Goal: Task Accomplishment & Management: Manage account settings

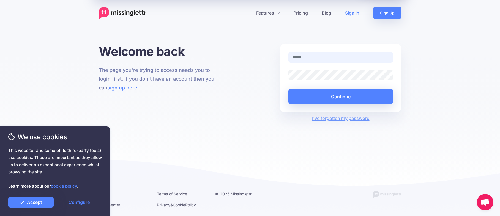
type input "**********"
click at [323, 56] on input "**********" at bounding box center [340, 57] width 105 height 11
click at [288, 89] on button "Continue" at bounding box center [340, 96] width 105 height 15
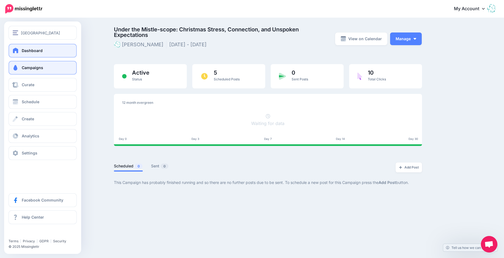
click at [19, 49] on link "Dashboard" at bounding box center [43, 51] width 68 height 14
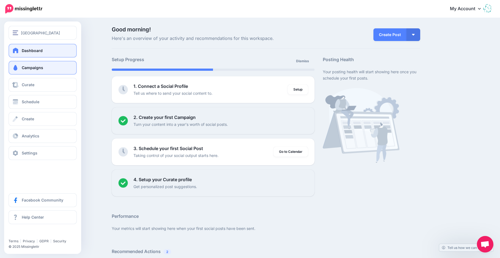
click at [28, 67] on span "Campaigns" at bounding box center [32, 67] width 21 height 5
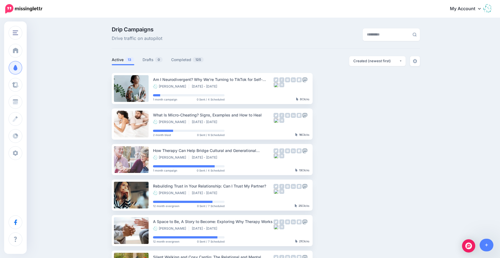
click at [492, 10] on img at bounding box center [487, 8] width 9 height 9
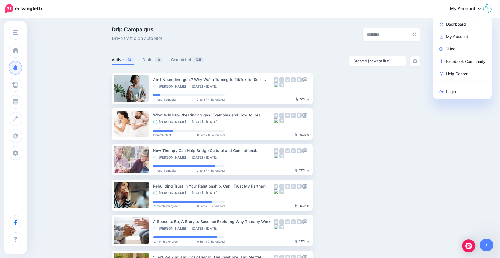
click at [15, 9] on img at bounding box center [23, 8] width 37 height 9
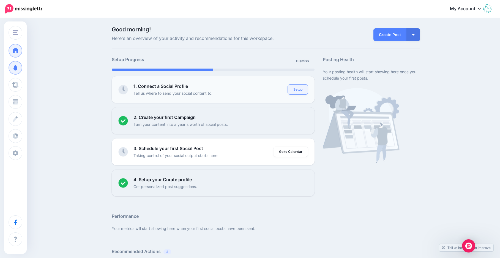
click at [297, 89] on link "Setup" at bounding box center [298, 89] width 20 height 10
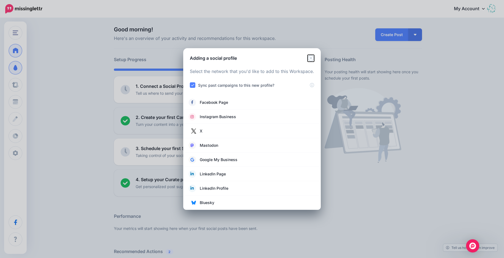
click at [310, 57] on icon "Close" at bounding box center [311, 58] width 6 height 6
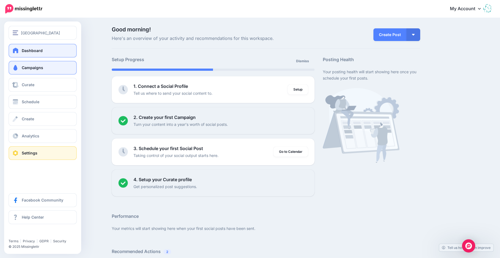
click at [35, 146] on link "Settings" at bounding box center [43, 153] width 68 height 14
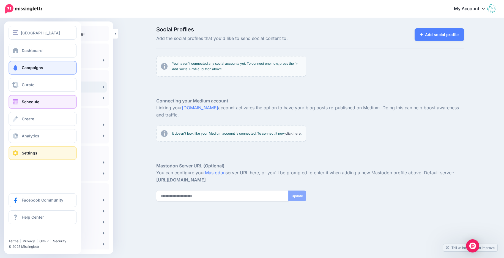
click at [26, 102] on span "Schedule" at bounding box center [31, 101] width 18 height 5
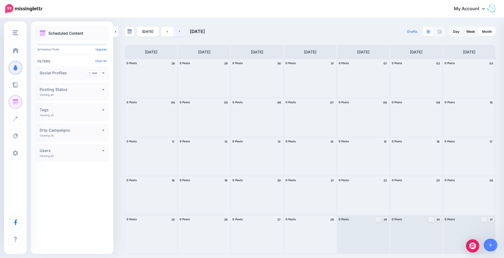
click at [182, 29] on link at bounding box center [180, 32] width 12 height 10
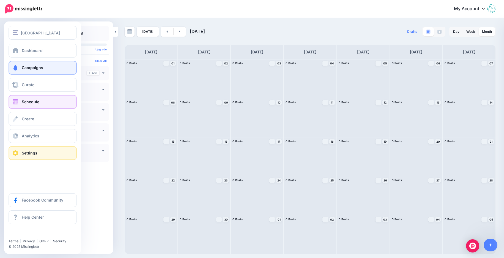
click at [38, 150] on link "Settings" at bounding box center [43, 153] width 68 height 14
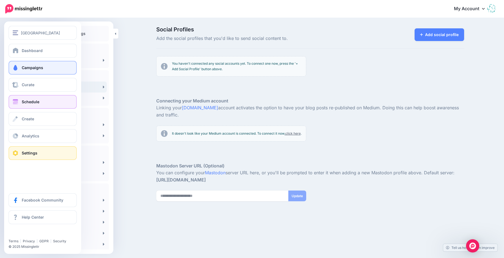
click at [27, 98] on link "Schedule" at bounding box center [43, 102] width 68 height 14
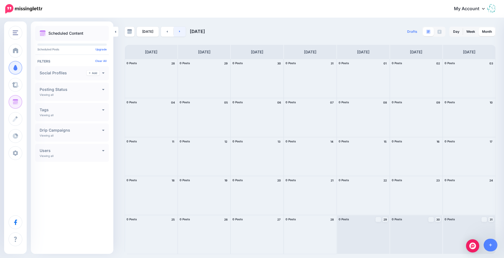
click at [180, 30] on link at bounding box center [180, 32] width 12 height 10
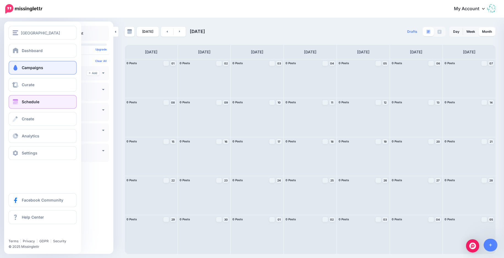
click at [28, 63] on link "Campaigns" at bounding box center [43, 68] width 68 height 14
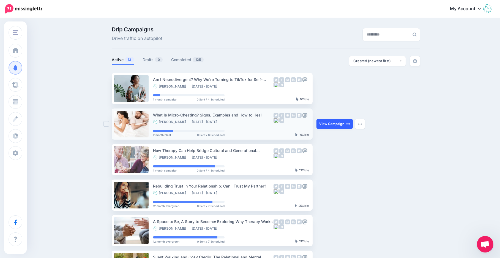
click at [335, 126] on link "View Campaign" at bounding box center [334, 124] width 36 height 10
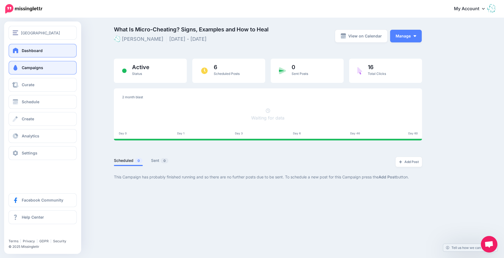
click at [47, 52] on link "Dashboard" at bounding box center [43, 51] width 68 height 14
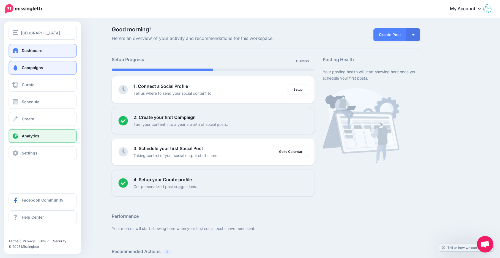
click at [32, 135] on span "Analytics" at bounding box center [31, 135] width 18 height 5
click at [27, 133] on span "Analytics" at bounding box center [31, 135] width 18 height 5
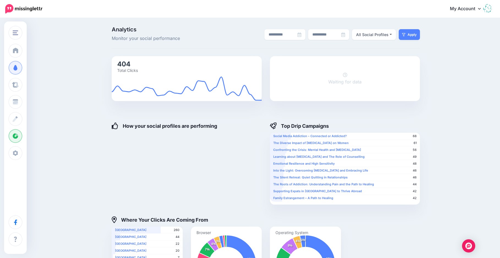
click at [130, 64] on text "404" at bounding box center [123, 64] width 13 height 8
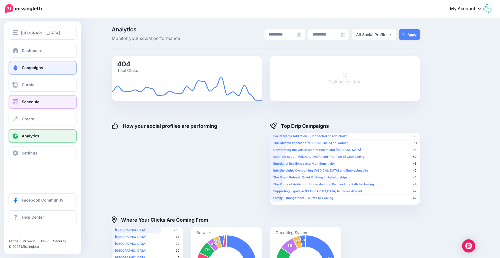
click at [15, 102] on span at bounding box center [15, 102] width 7 height 6
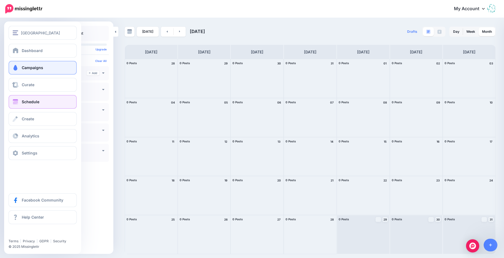
click at [35, 69] on span "Campaigns" at bounding box center [32, 67] width 21 height 5
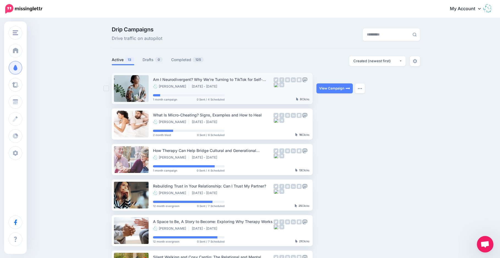
click at [178, 81] on div "Am I Neurodivergent? Why We’re Turning to TikTok for Self-Understanding" at bounding box center [213, 79] width 121 height 6
click at [328, 86] on link "View Campaign" at bounding box center [334, 88] width 36 height 10
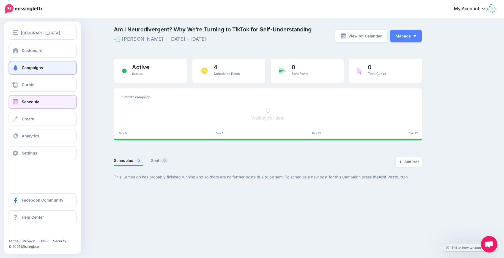
click at [17, 101] on span at bounding box center [15, 102] width 7 height 6
